Goal: Check status: Check status

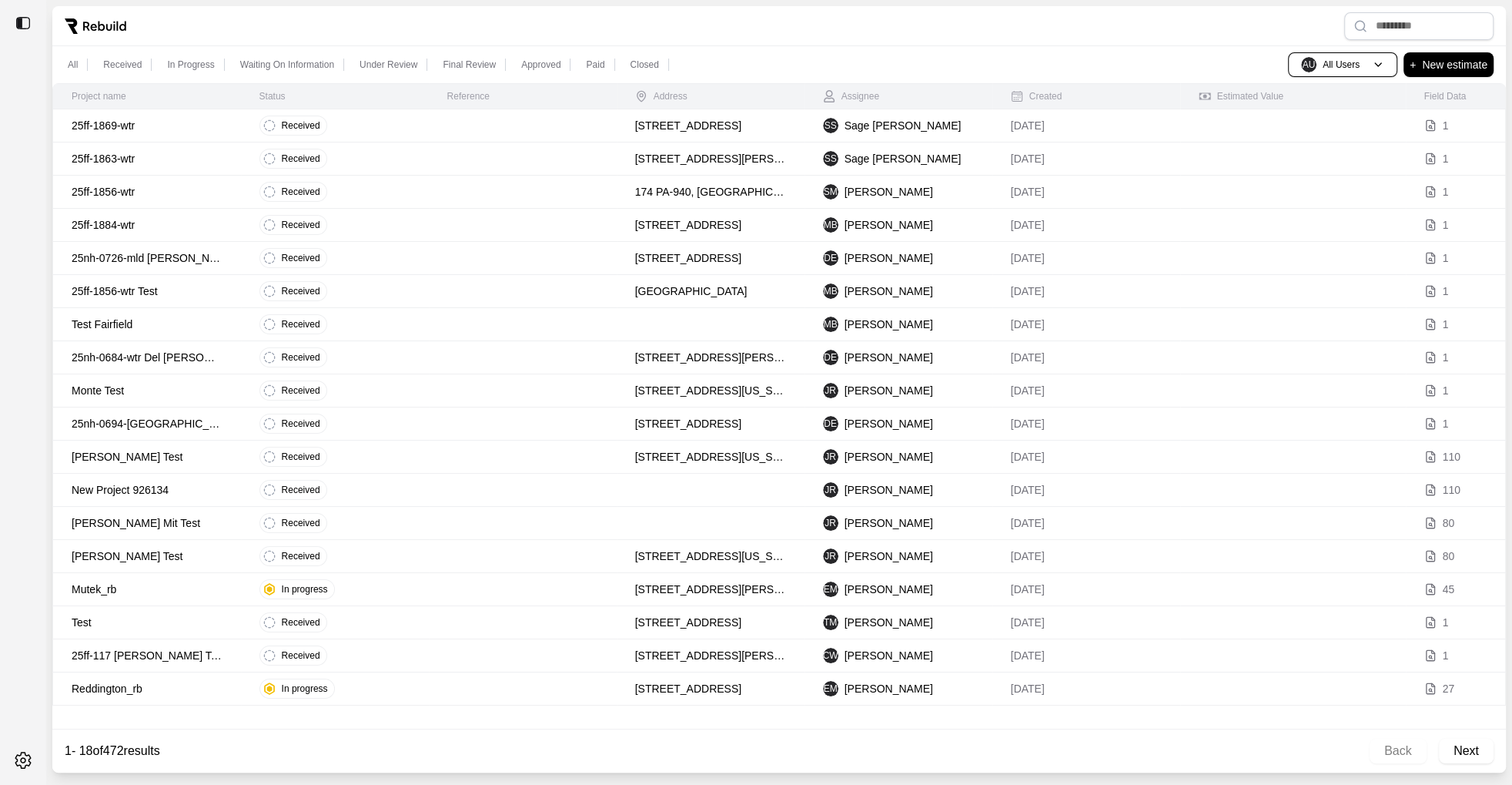
click at [152, 118] on p "25ff-1869-wtr" at bounding box center [147, 125] width 151 height 15
click at [146, 142] on td "25ff-1869-wtr" at bounding box center [147, 126] width 188 height 33
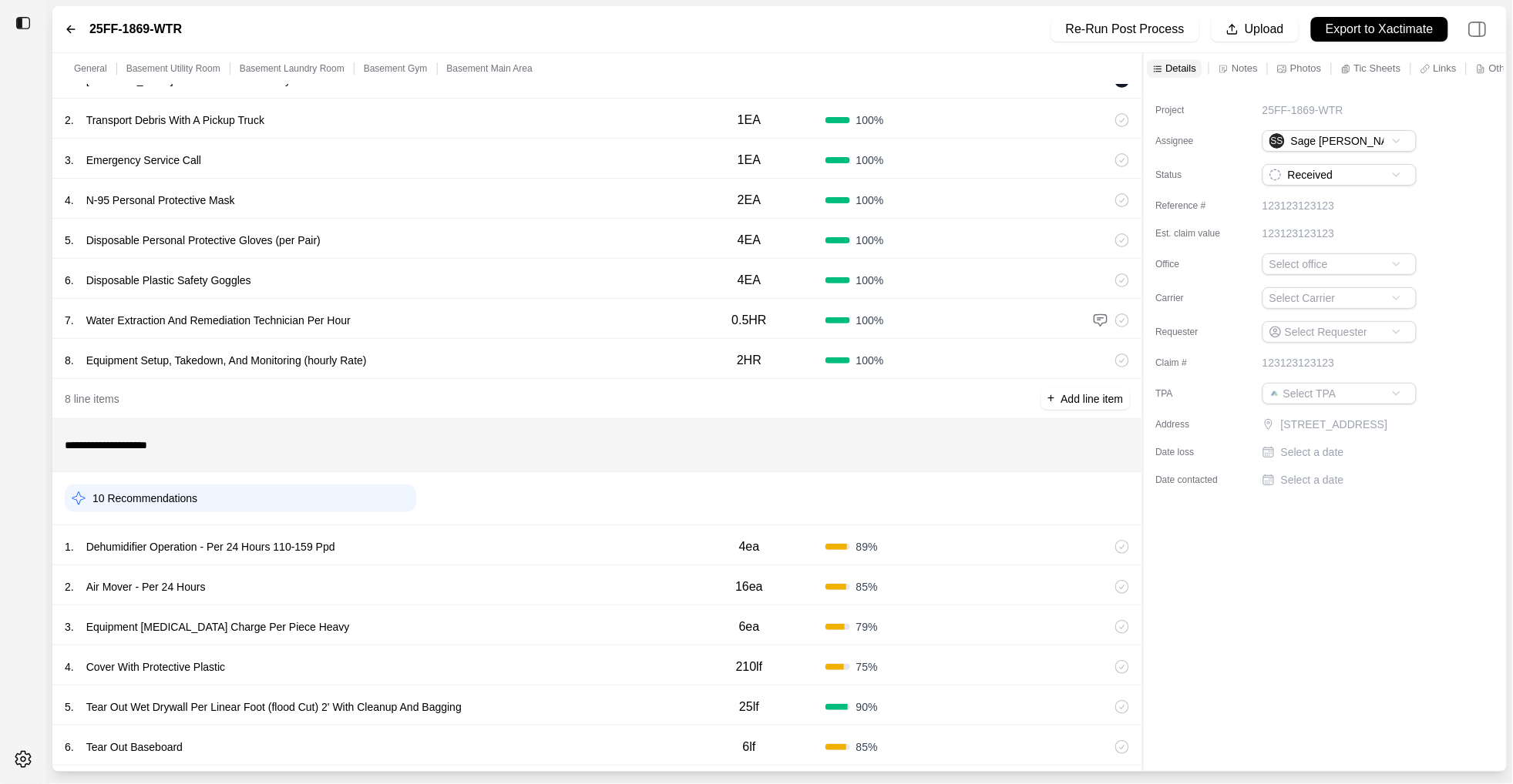
scroll to position [339, 0]
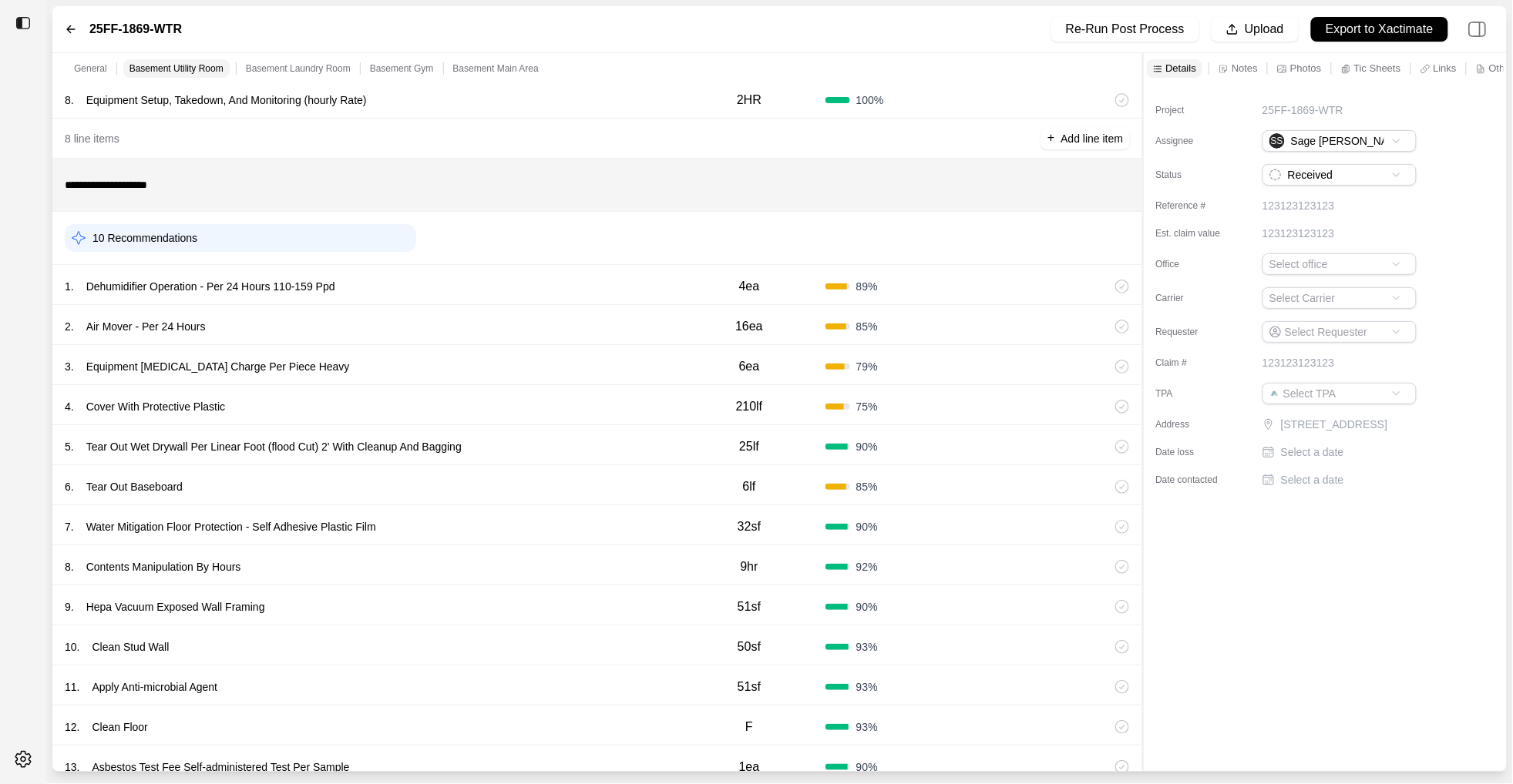
click at [436, 403] on div "4 . Cover With Protective Plastic" at bounding box center [368, 406] width 608 height 21
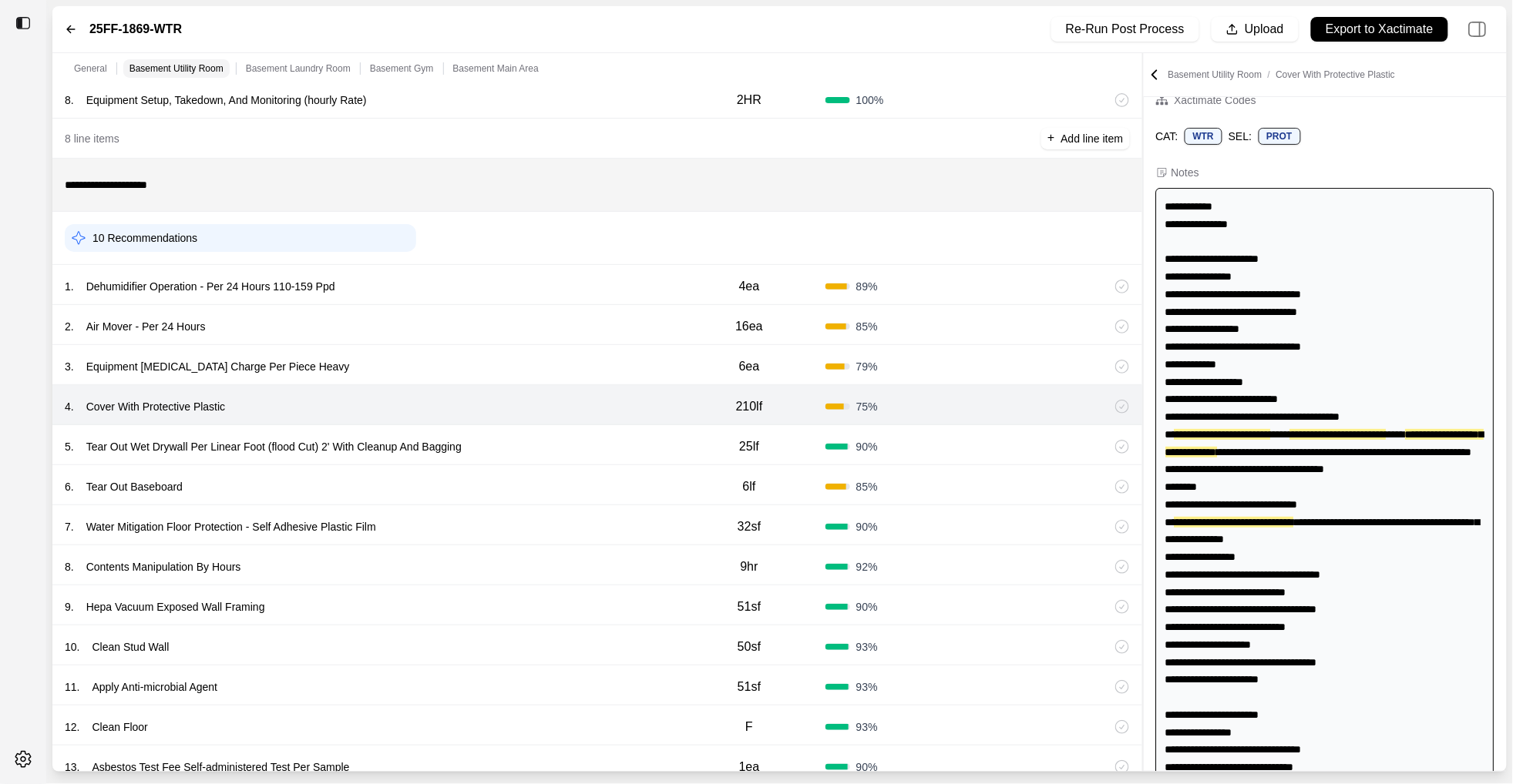
click at [549, 469] on div "6 . Tear Out Baseboard 6lf 85 %" at bounding box center [597, 485] width 1090 height 40
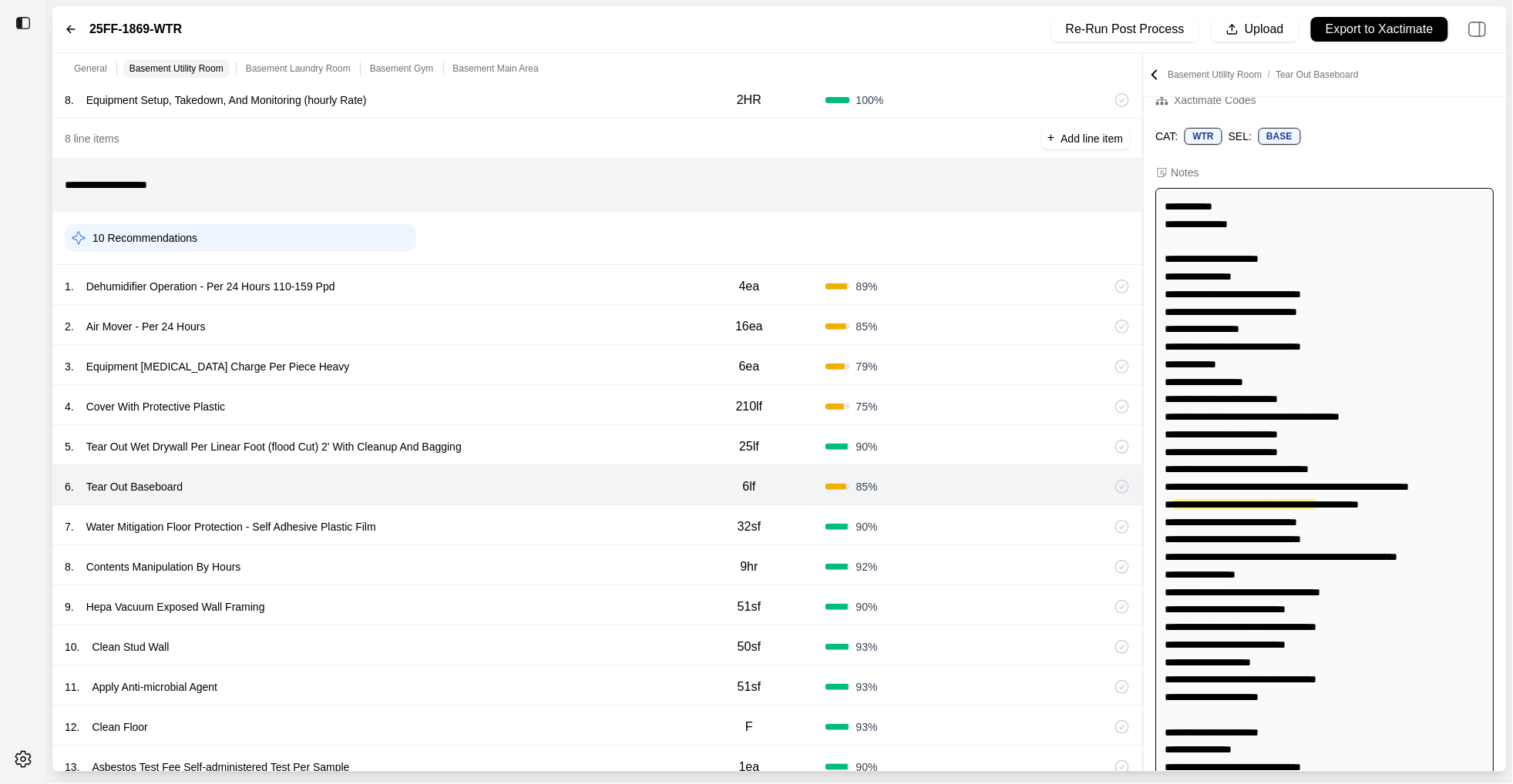
scroll to position [95, 0]
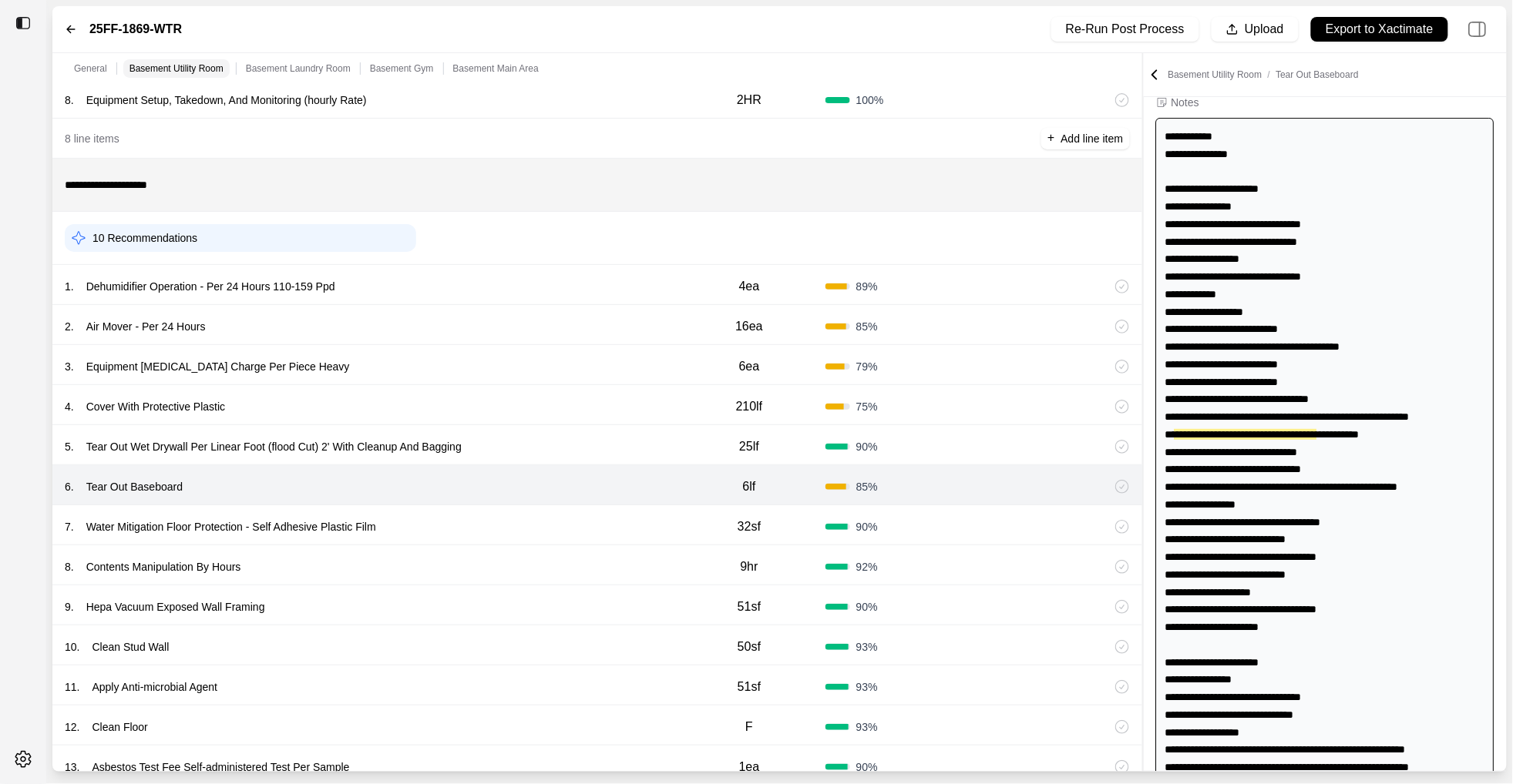
click at [536, 496] on div "6 . Tear Out Baseboard" at bounding box center [368, 487] width 608 height 21
click at [531, 511] on div "7 . Water Mitigation Floor Protection - Self Adhesive Plastic Film 32sf 90 %" at bounding box center [597, 525] width 1090 height 40
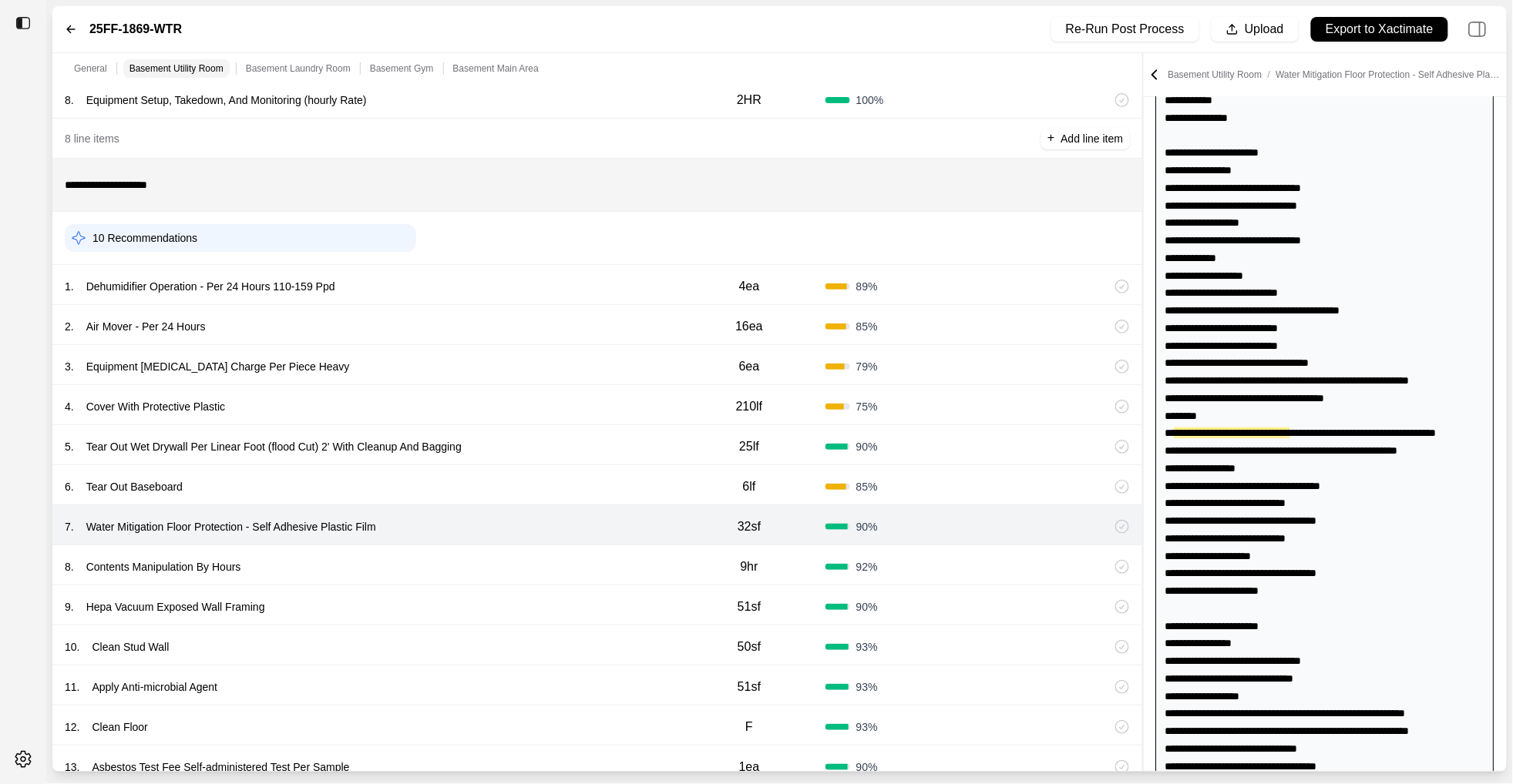
click at [531, 559] on div "8 . Contents Manipulation By Hours" at bounding box center [368, 566] width 608 height 21
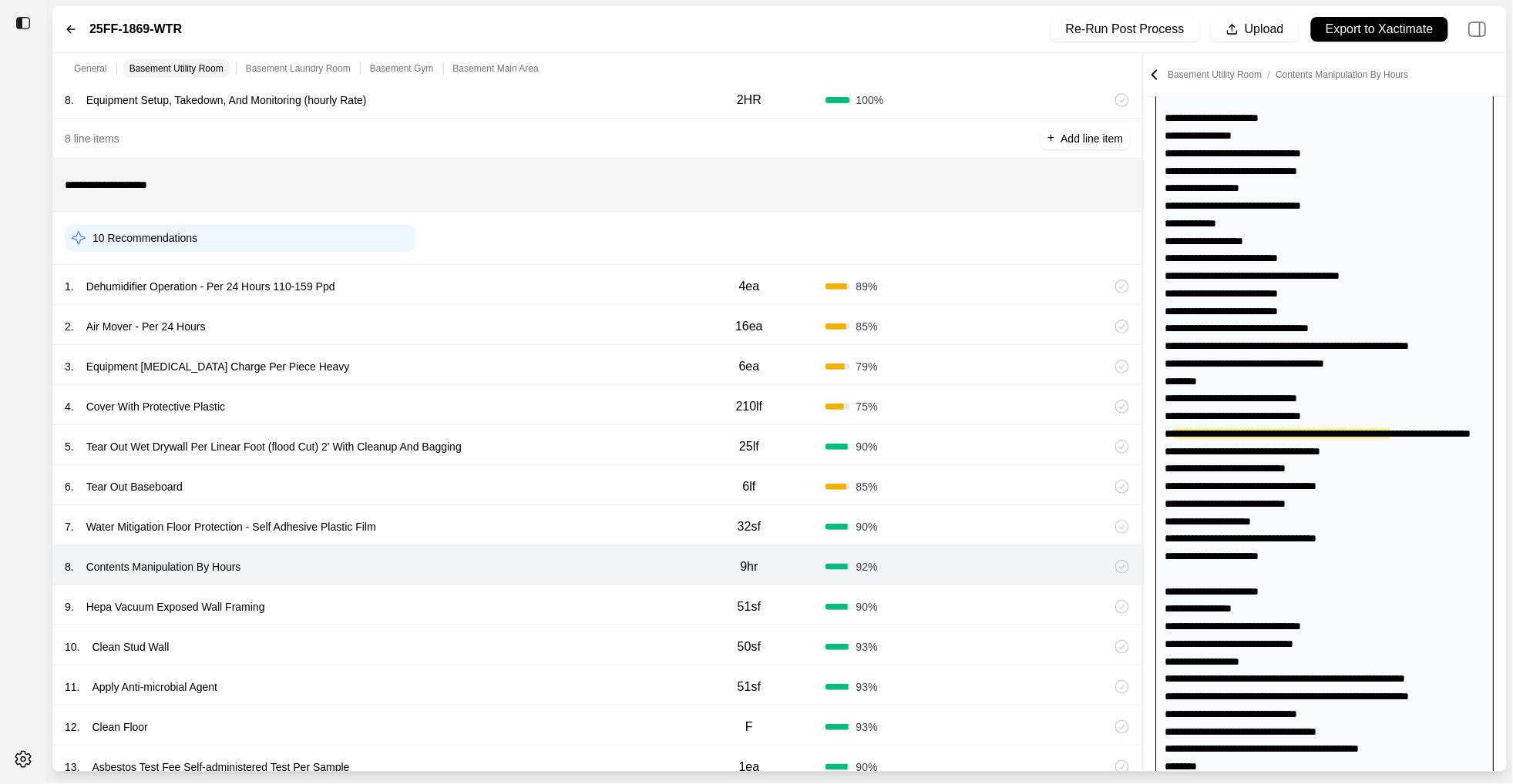
click at [521, 615] on div "9 . Hepa Vacuum Exposed Wall Framing" at bounding box center [368, 607] width 608 height 21
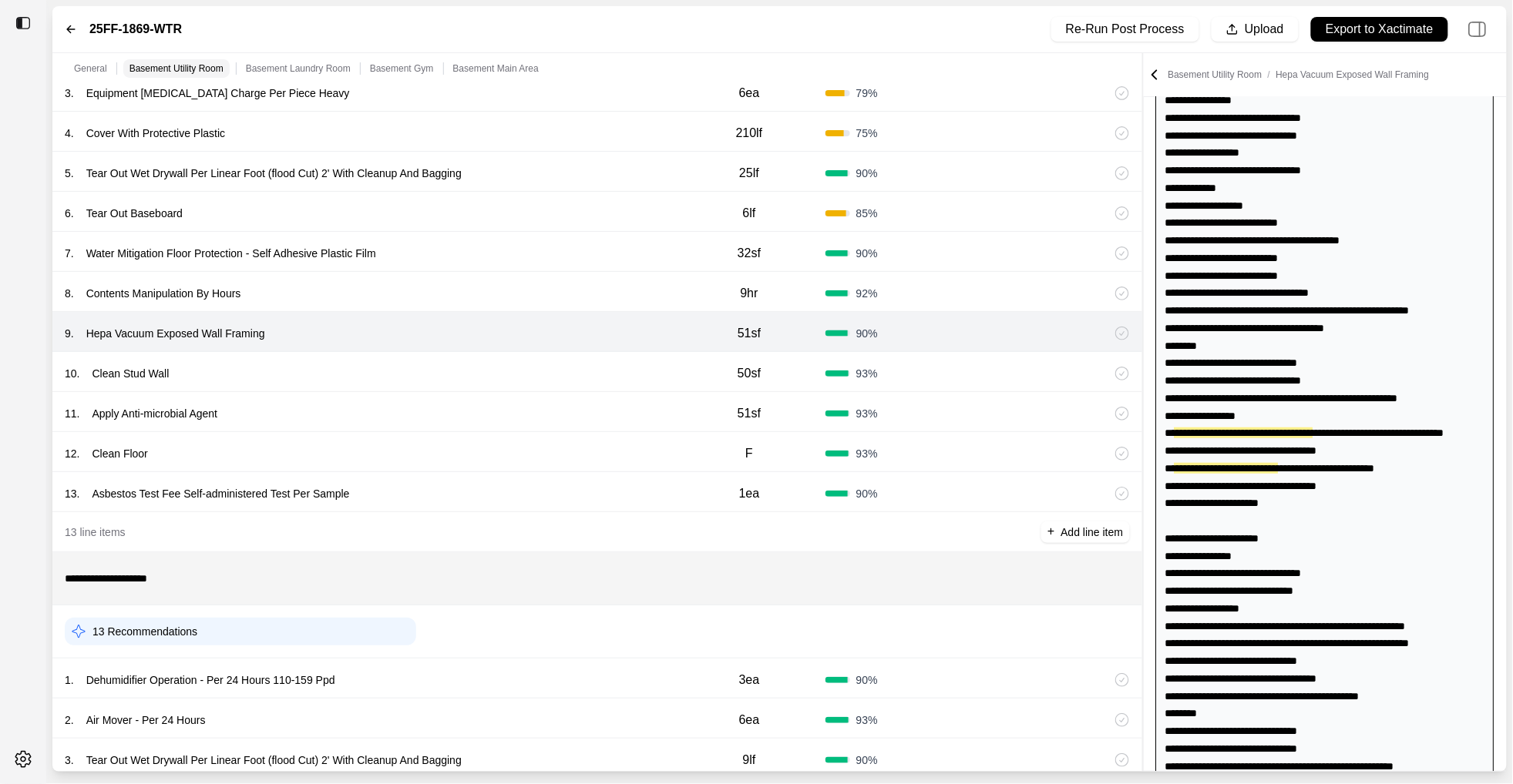
scroll to position [668, 0]
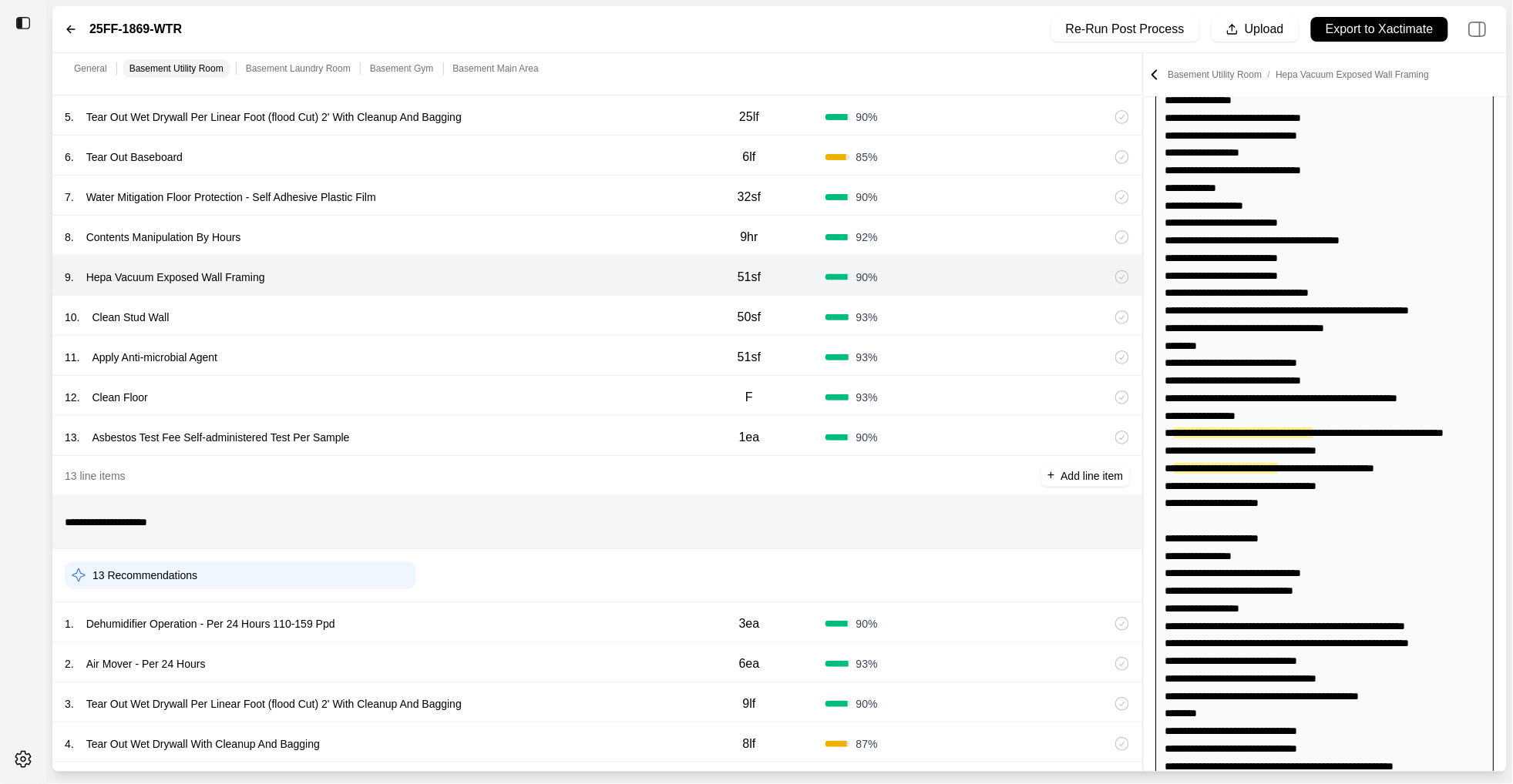
click at [552, 446] on div "13 . Asbestos Test Fee Self-administered Test Per Sample" at bounding box center [368, 437] width 608 height 21
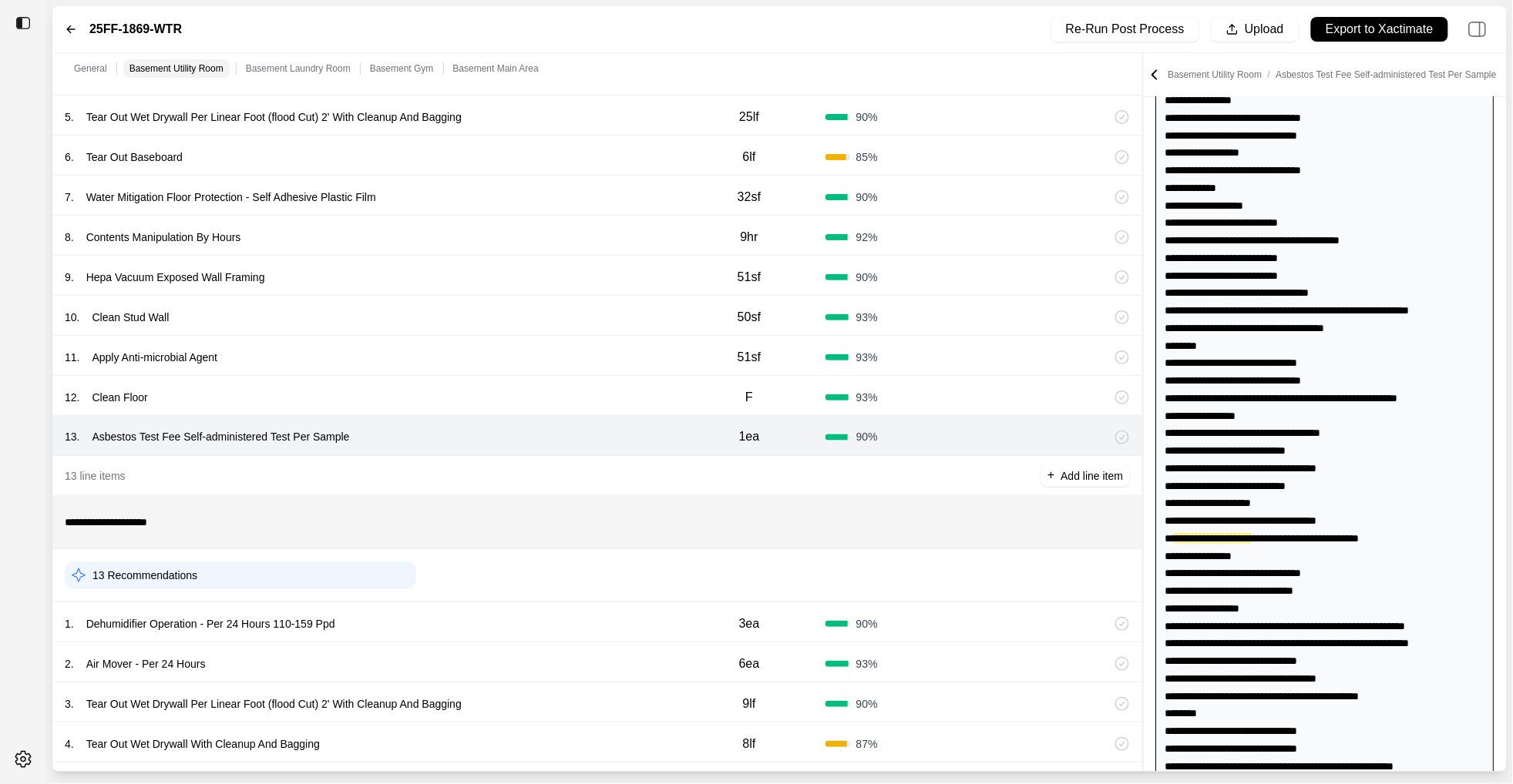
scroll to position [306, 0]
